Goal: Obtain resource: Download file/media

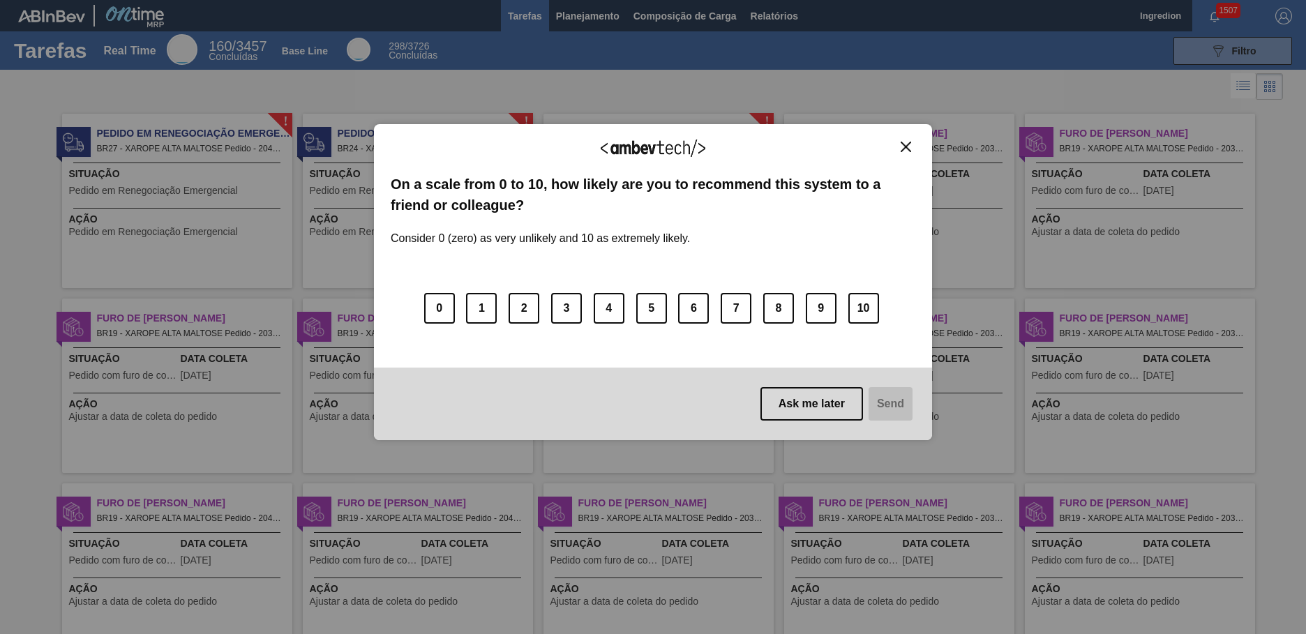
click at [906, 147] on img "Close" at bounding box center [906, 147] width 10 height 10
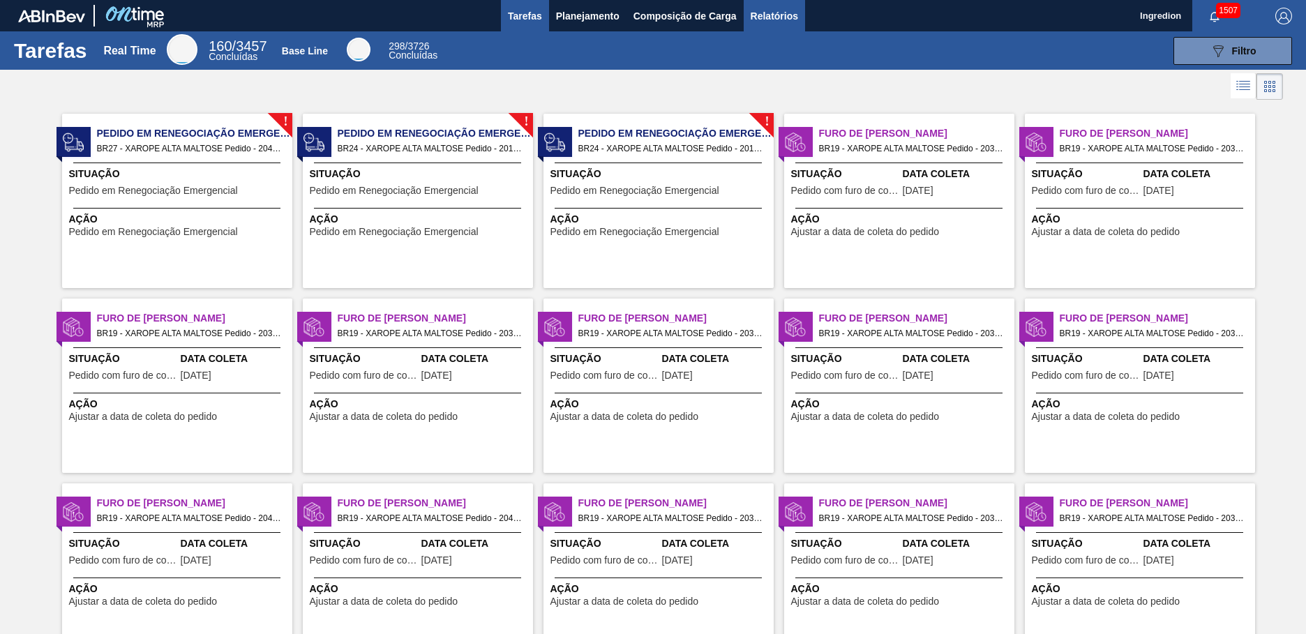
click at [773, 15] on span "Relatórios" at bounding box center [774, 16] width 47 height 17
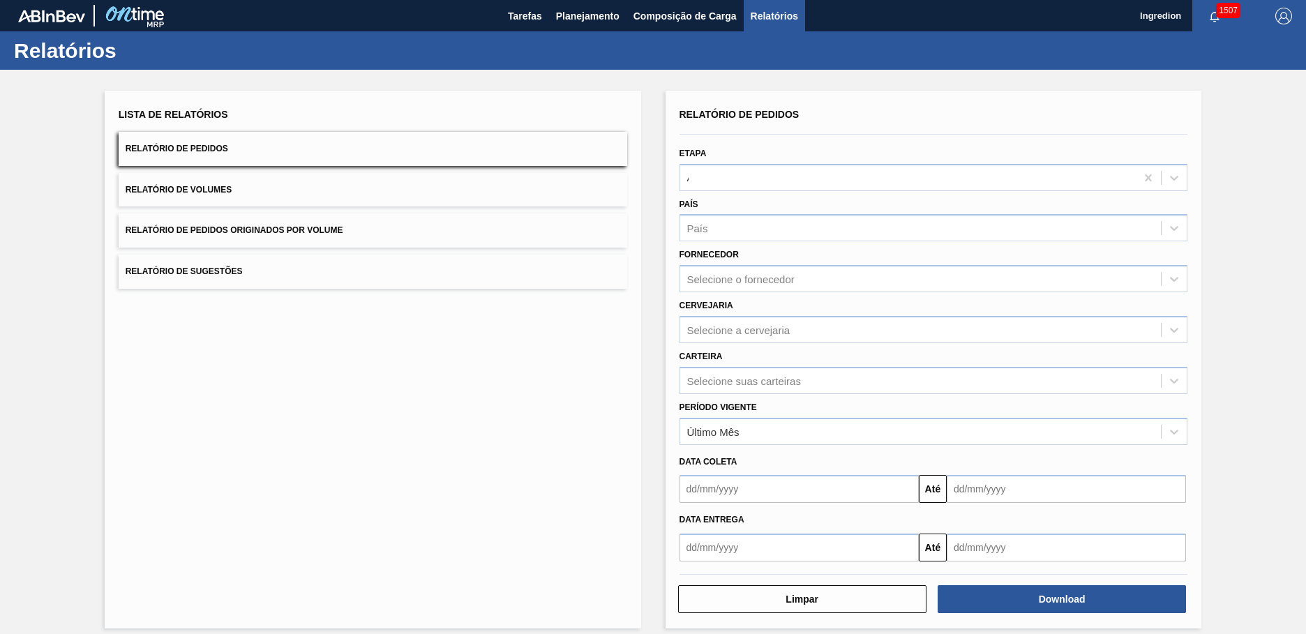
type input "Aguardando Faturamento"
type input "Xarope"
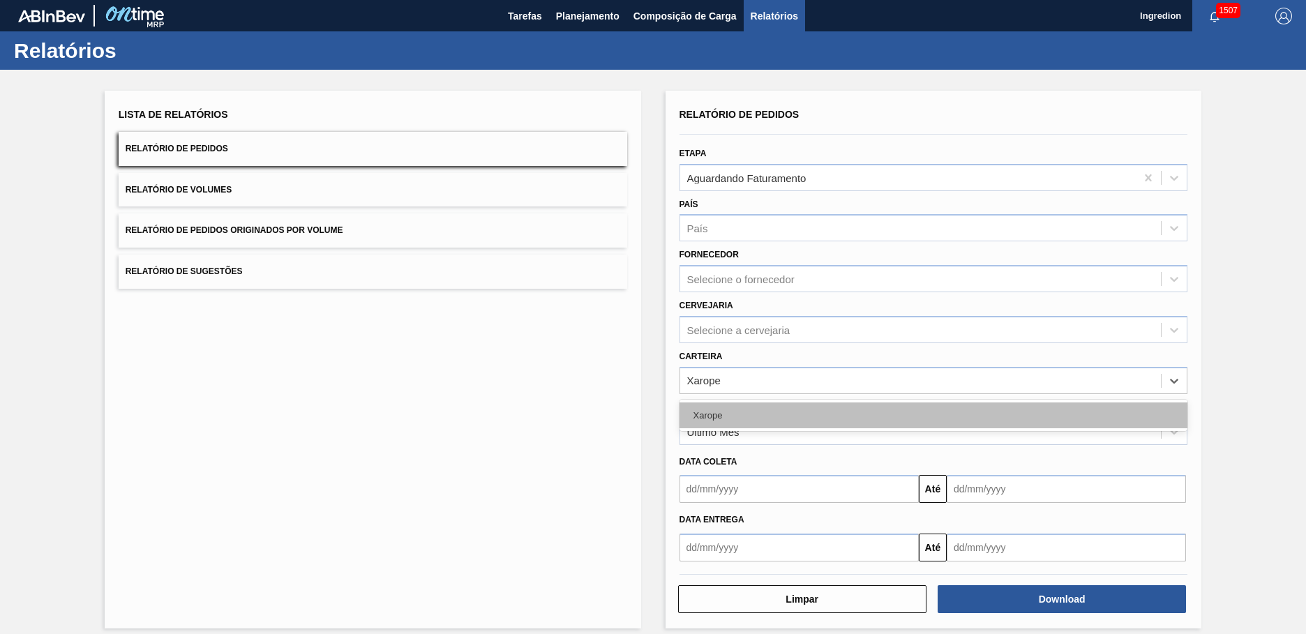
click at [932, 415] on div "Xarope" at bounding box center [934, 416] width 509 height 26
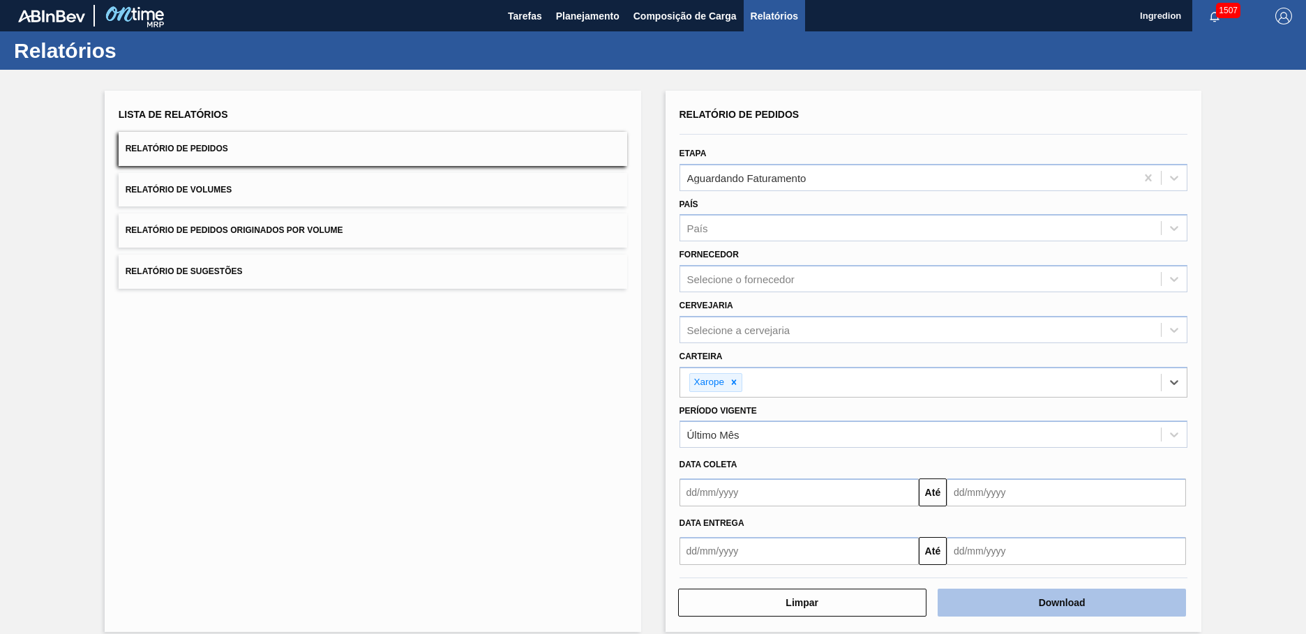
click at [1060, 603] on button "Download" at bounding box center [1062, 603] width 248 height 28
